Goal: Information Seeking & Learning: Learn about a topic

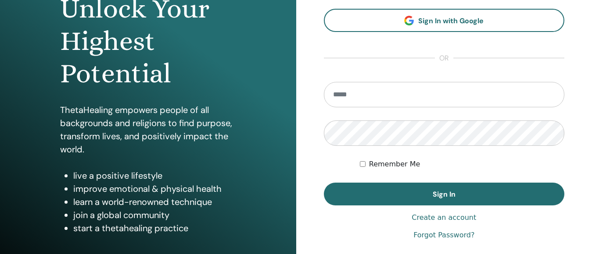
scroll to position [105, 0]
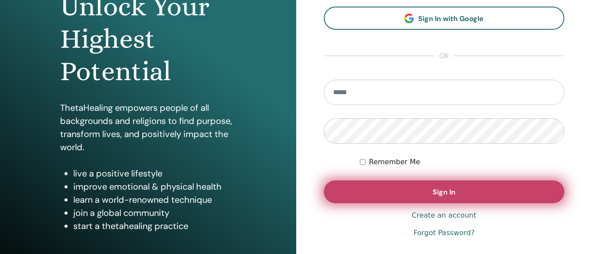
type input "**********"
click at [442, 185] on button "Sign In" at bounding box center [444, 192] width 241 height 23
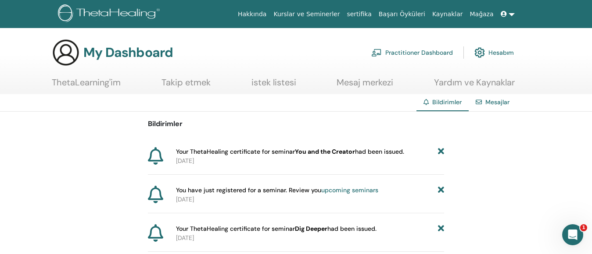
click at [112, 90] on link "ThetaLearning'im" at bounding box center [86, 85] width 69 height 17
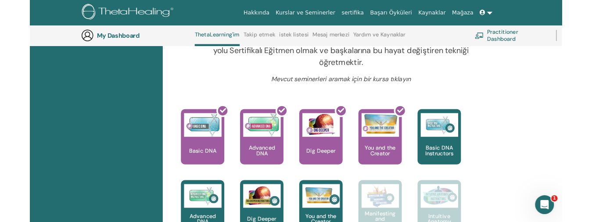
scroll to position [342, 0]
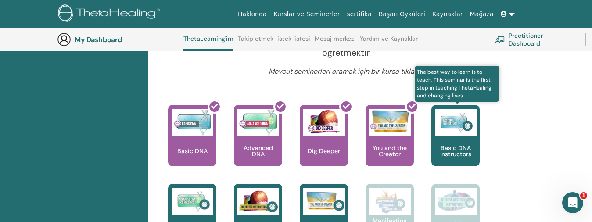
click at [473, 155] on p "Basic DNA Instructors" at bounding box center [455, 151] width 48 height 12
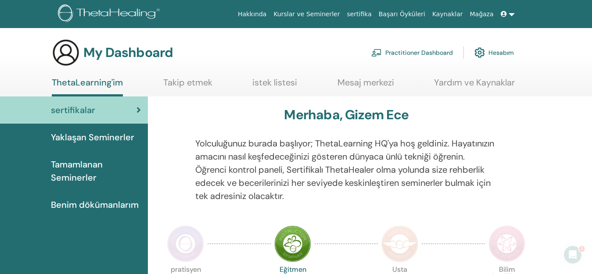
click at [86, 203] on span "Benim dökümanlarım" at bounding box center [95, 204] width 88 height 13
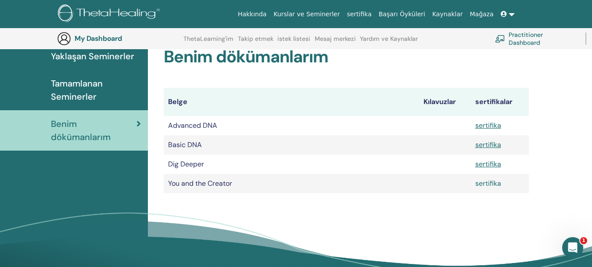
click at [483, 182] on link "sertifika" at bounding box center [488, 183] width 26 height 9
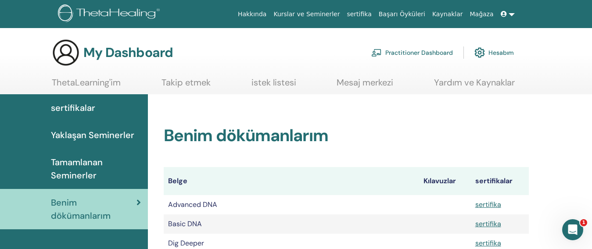
click at [271, 79] on link "istek listesi" at bounding box center [273, 85] width 45 height 17
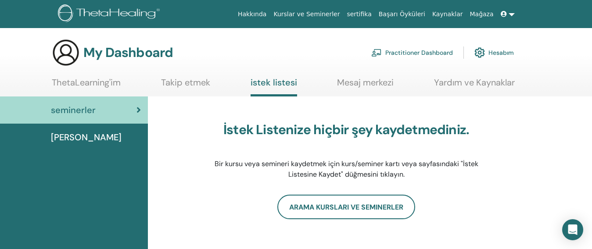
click at [188, 92] on link "Takip etmek" at bounding box center [185, 85] width 49 height 17
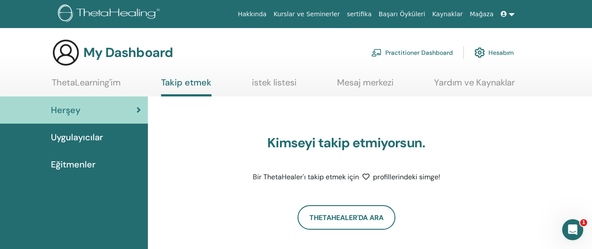
click at [152, 51] on h3 "My Dashboard" at bounding box center [127, 53] width 89 height 16
click at [118, 14] on img at bounding box center [110, 14] width 105 height 20
